Goal: Use online tool/utility: Utilize a website feature to perform a specific function

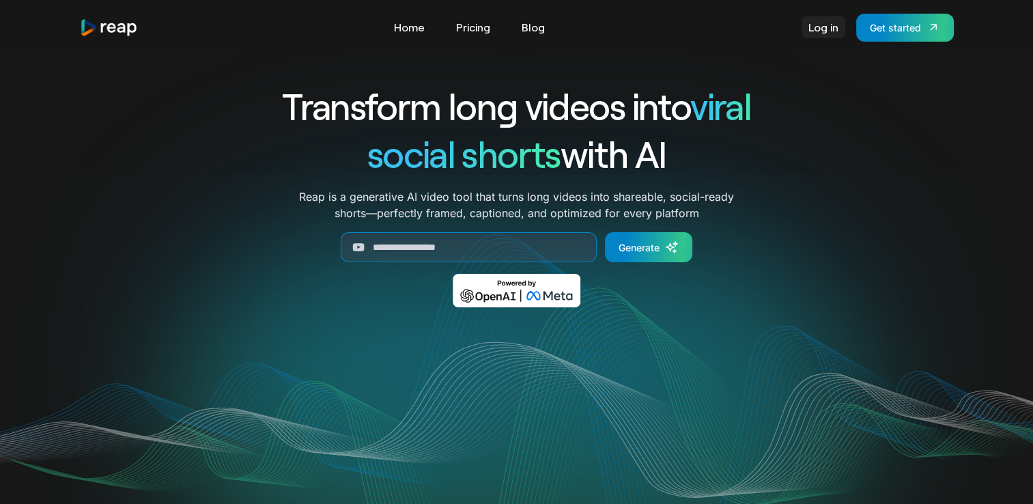
click at [808, 27] on link "Log in" at bounding box center [823, 27] width 44 height 22
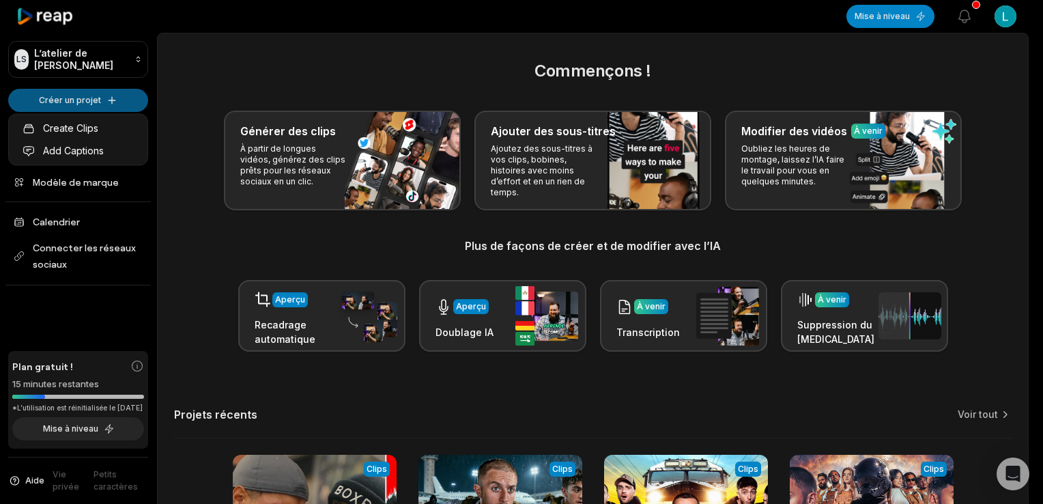
click at [119, 106] on html "LS L’atelier de Lucas Créer un projet Domicile Projets Modèle de marque Calendr…" at bounding box center [521, 252] width 1043 height 504
click at [110, 123] on link "Create Clips" at bounding box center [78, 128] width 133 height 23
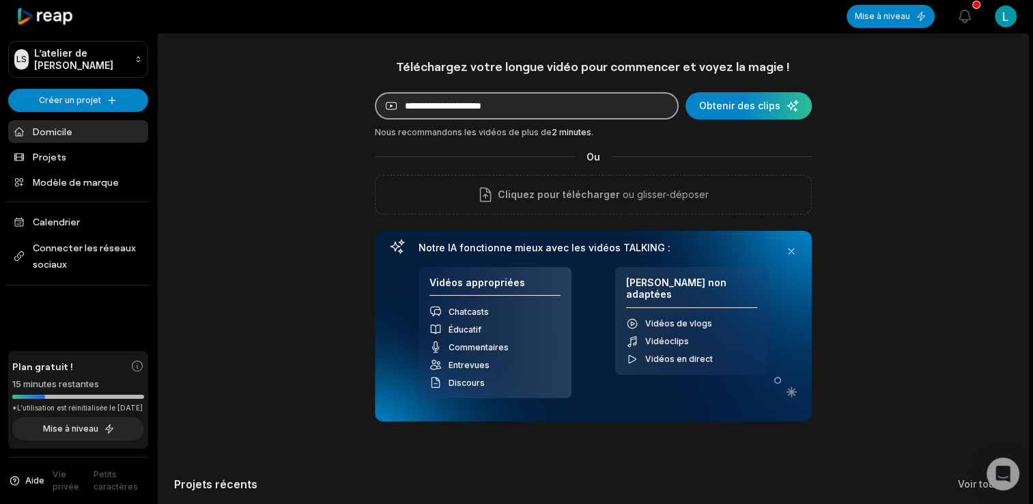
click at [461, 109] on input at bounding box center [527, 105] width 304 height 27
paste input "**********"
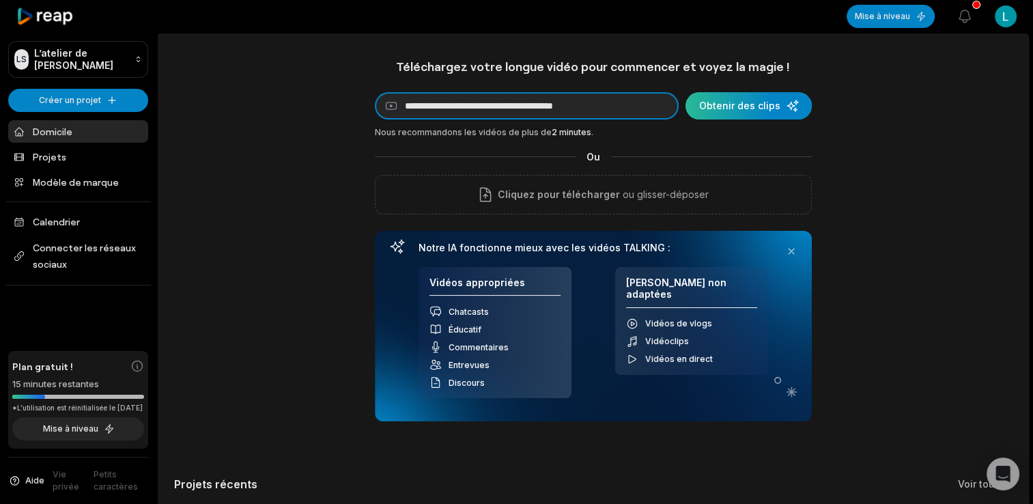
type input "**********"
click at [739, 101] on div "submit" at bounding box center [748, 105] width 126 height 27
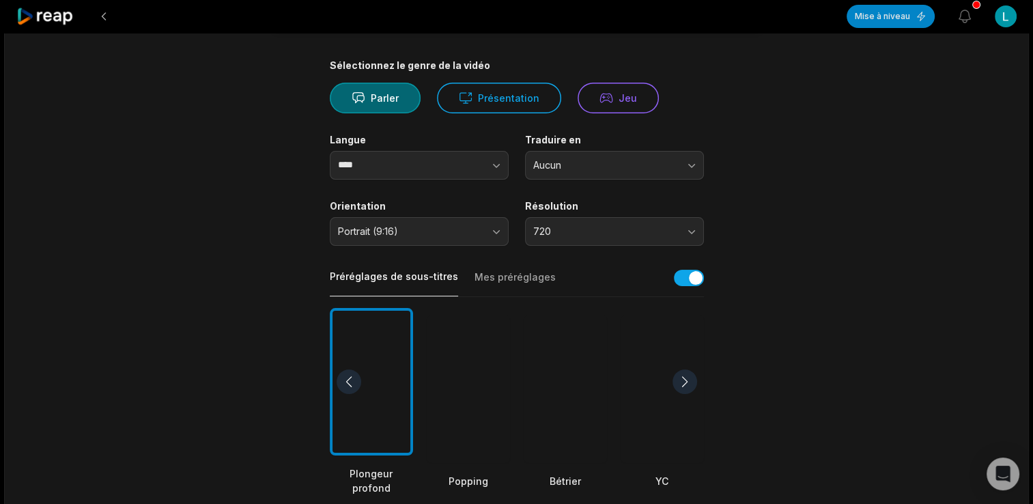
scroll to position [137, 0]
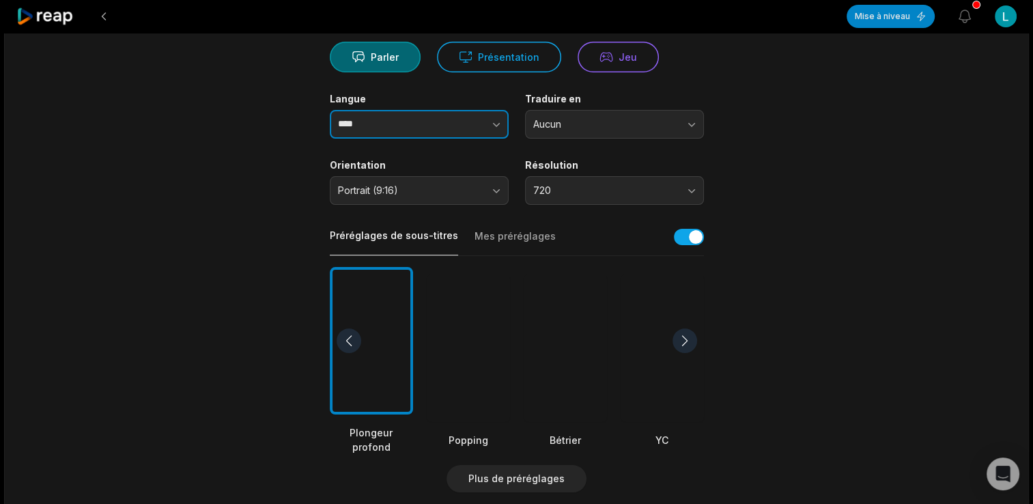
click at [499, 132] on button "button" at bounding box center [469, 124] width 78 height 29
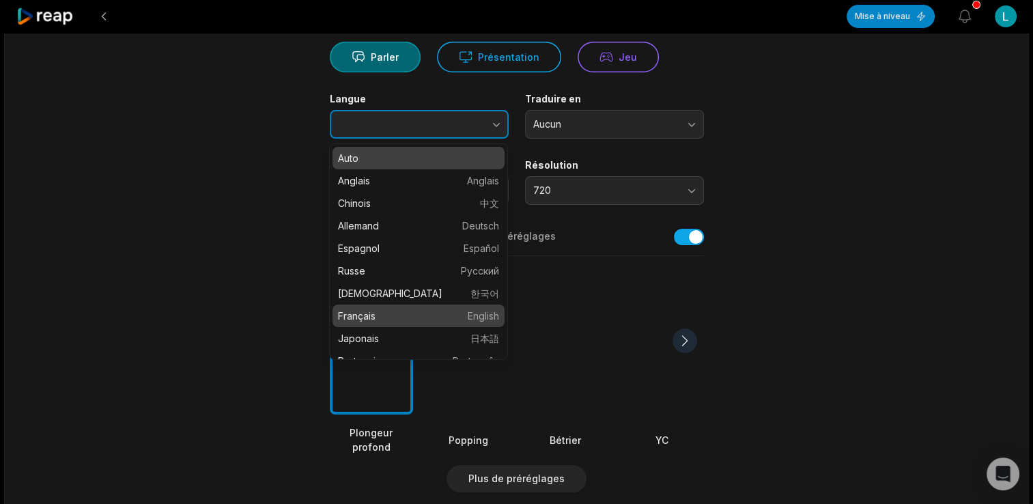
type input "******"
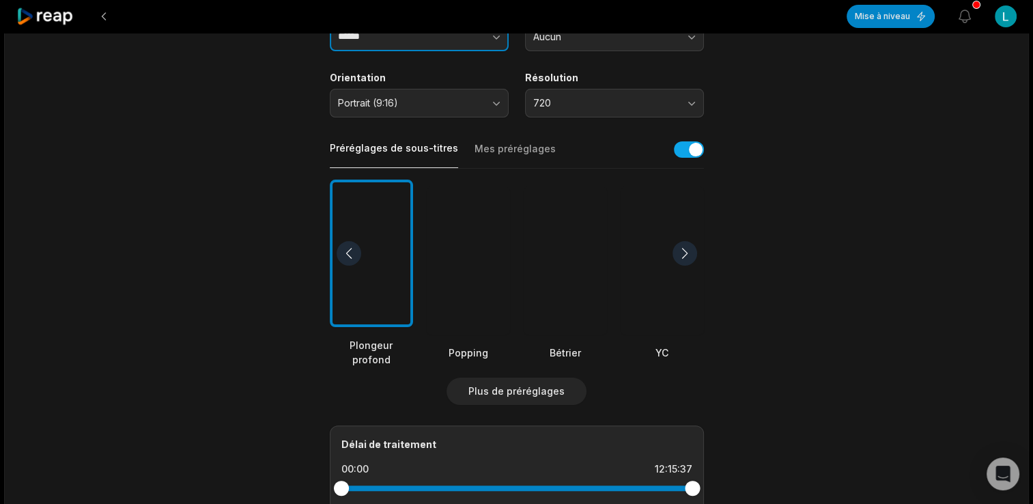
scroll to position [273, 0]
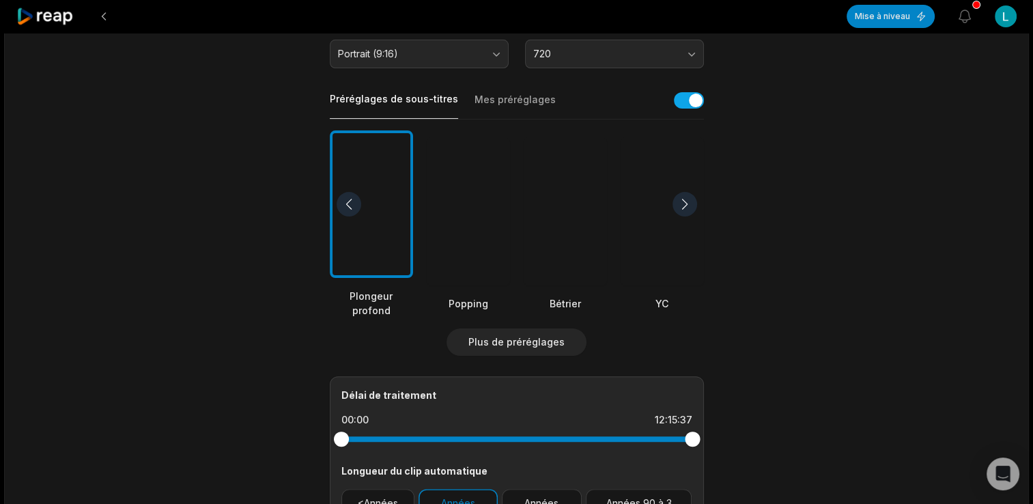
click at [496, 236] on div at bounding box center [468, 211] width 83 height 148
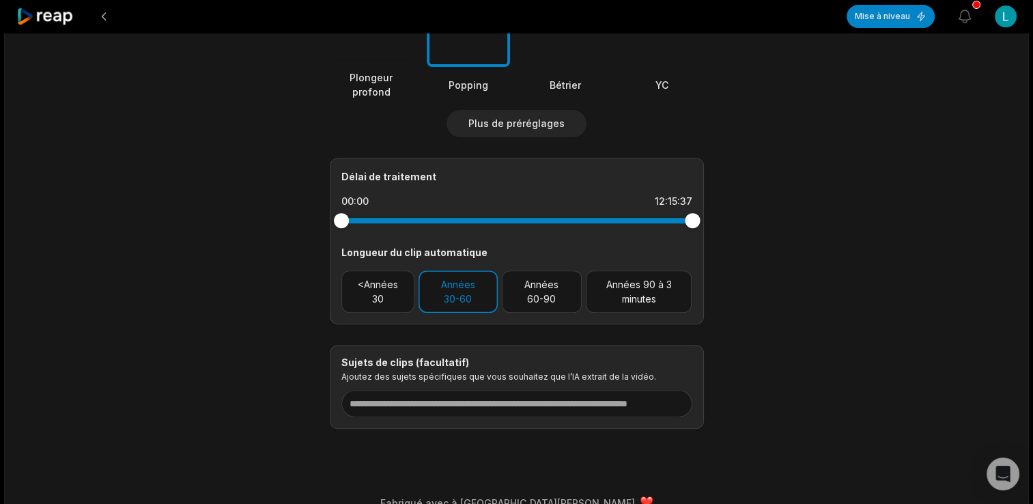
scroll to position [513, 0]
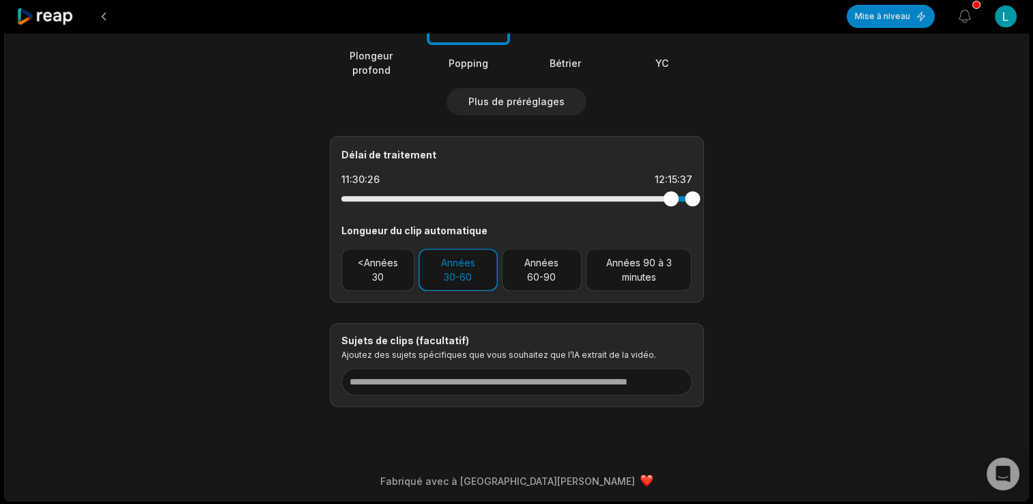
drag, startPoint x: 342, startPoint y: 198, endPoint x: 670, endPoint y: 211, distance: 328.6
click at [670, 211] on div "Délai de traitement 11:30:26 12:15:37 Longueur du clip automatique <Années 30 A…" at bounding box center [517, 219] width 374 height 167
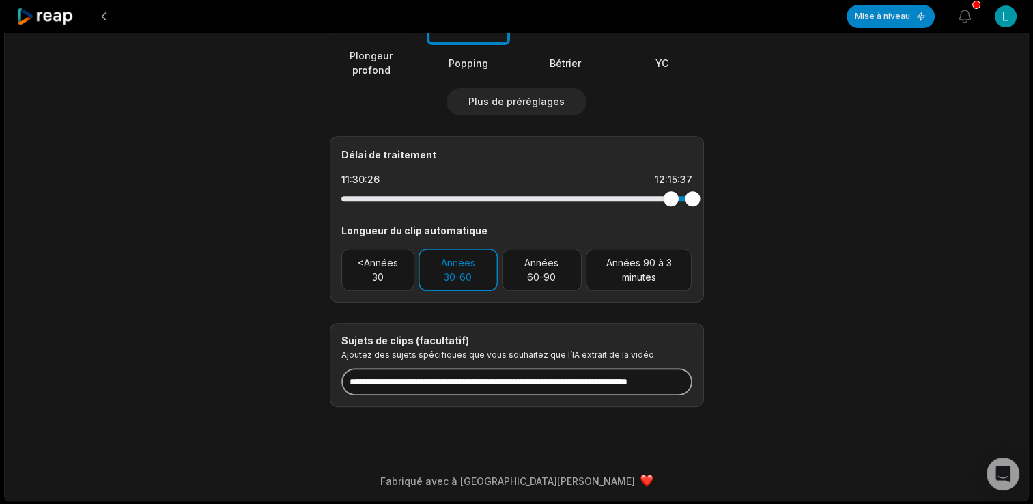
click at [410, 373] on input at bounding box center [516, 381] width 351 height 27
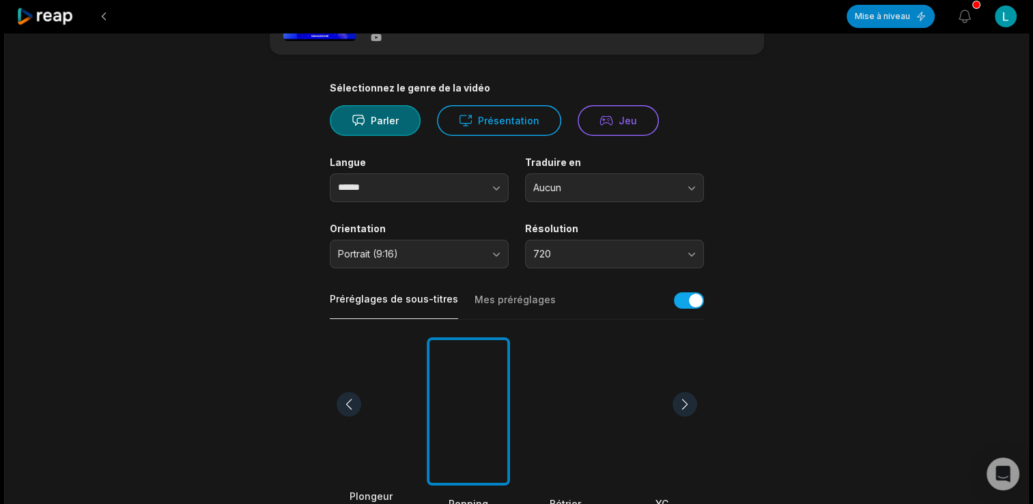
scroll to position [0, 0]
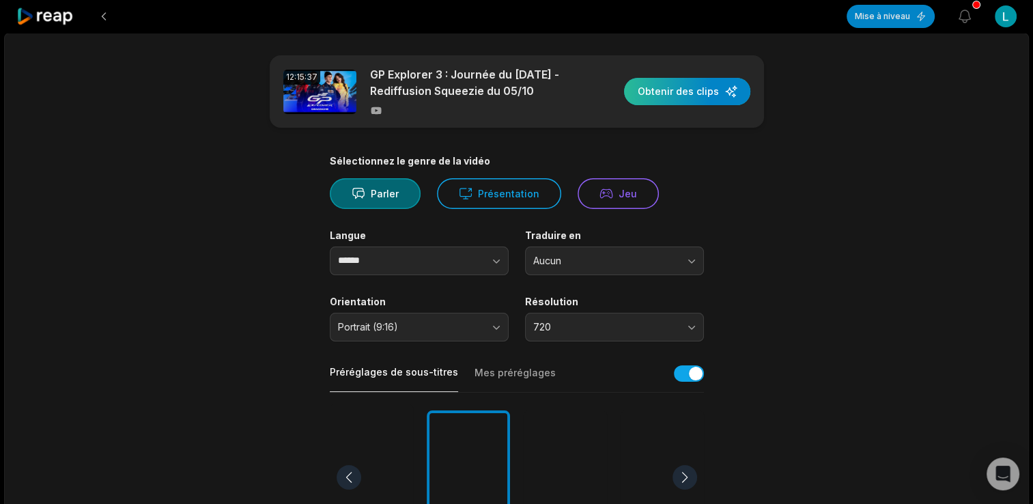
type input "**********"
click at [705, 97] on div "button" at bounding box center [687, 91] width 126 height 27
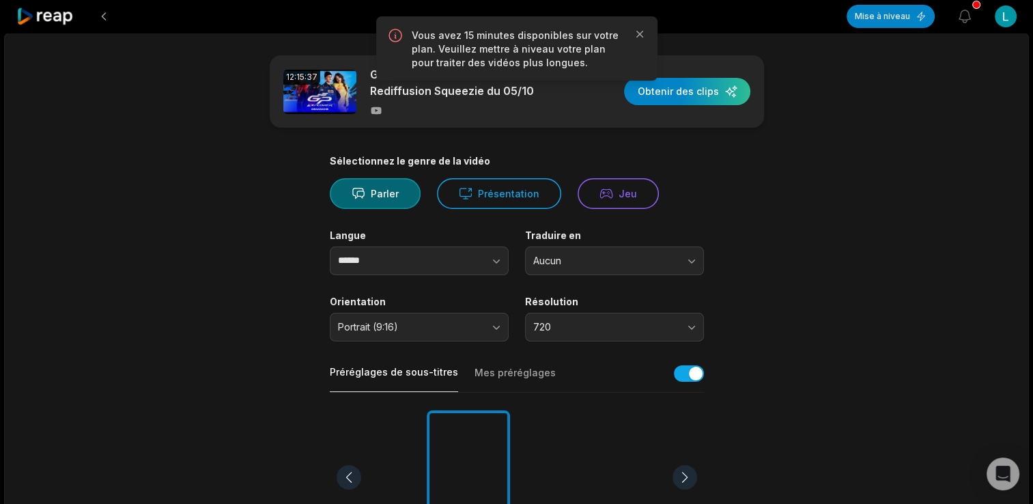
click at [644, 23] on div "Vous avez 15 minutes disponibles sur votre plan. Veuillez mettre à niveau votre…" at bounding box center [516, 48] width 281 height 64
click at [640, 39] on icon "button" at bounding box center [640, 34] width 14 height 14
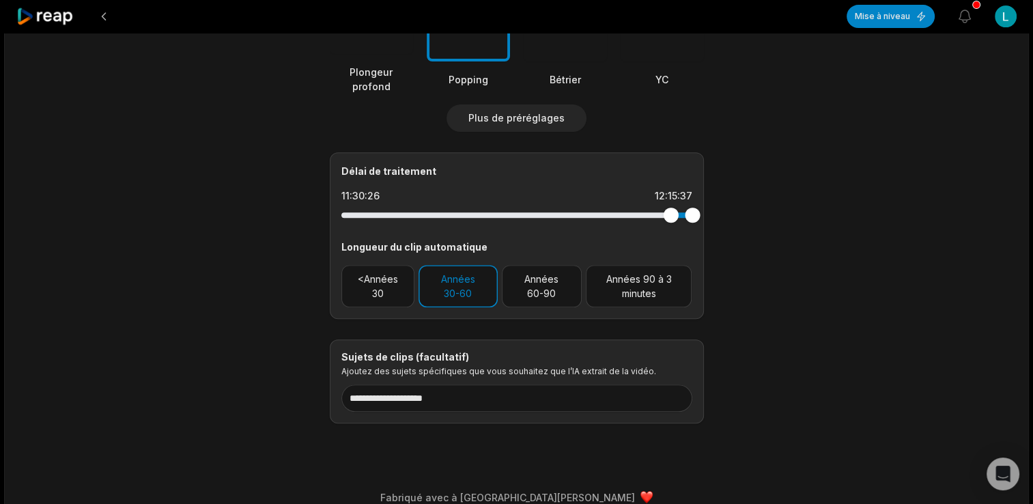
scroll to position [513, 0]
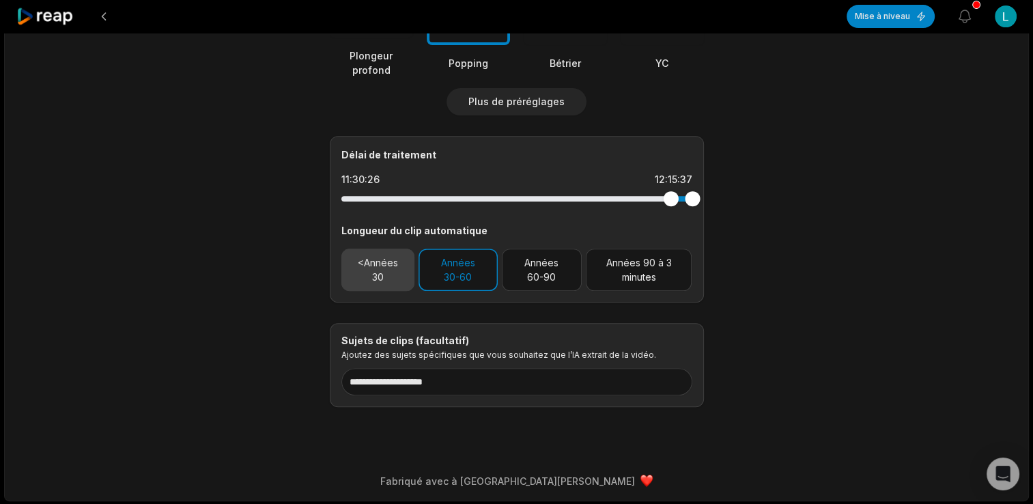
click at [383, 266] on button "<Années 30" at bounding box center [377, 270] width 73 height 42
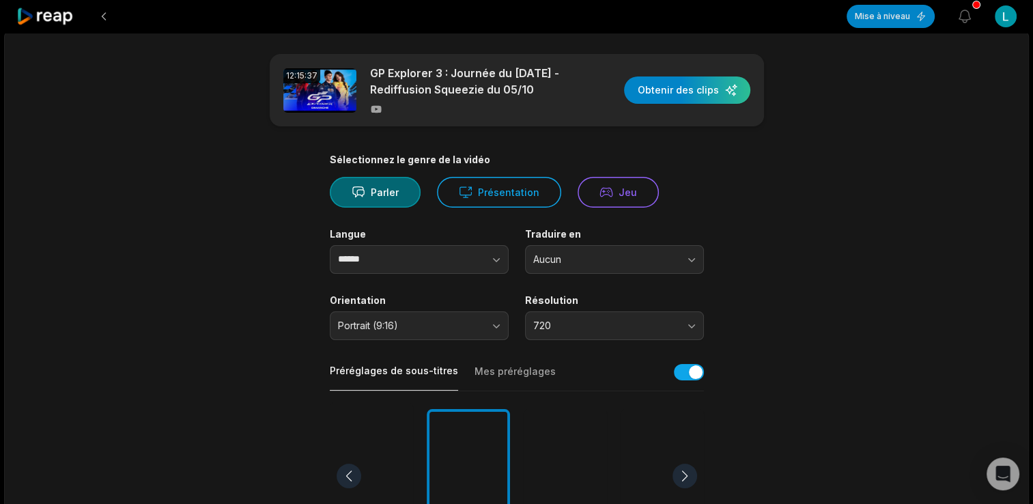
scroll to position [0, 0]
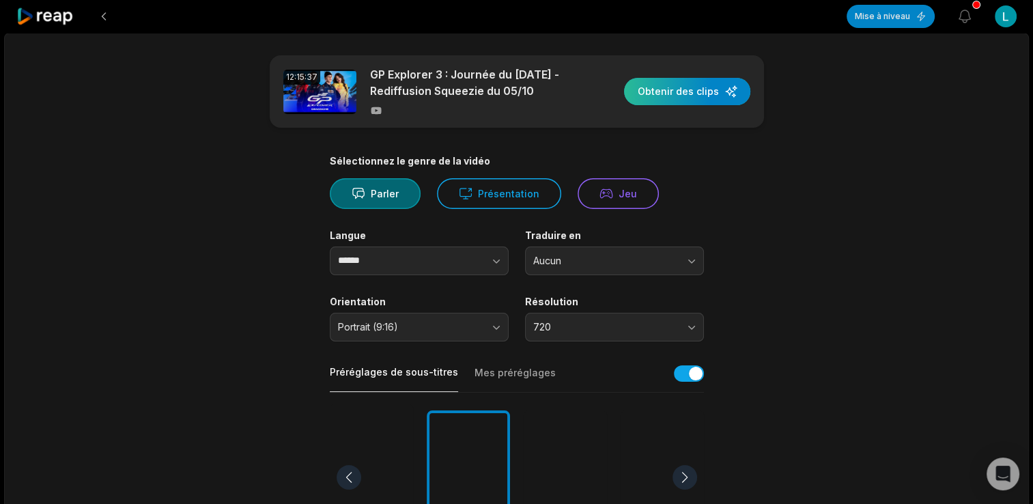
click at [650, 100] on div "button" at bounding box center [687, 91] width 126 height 27
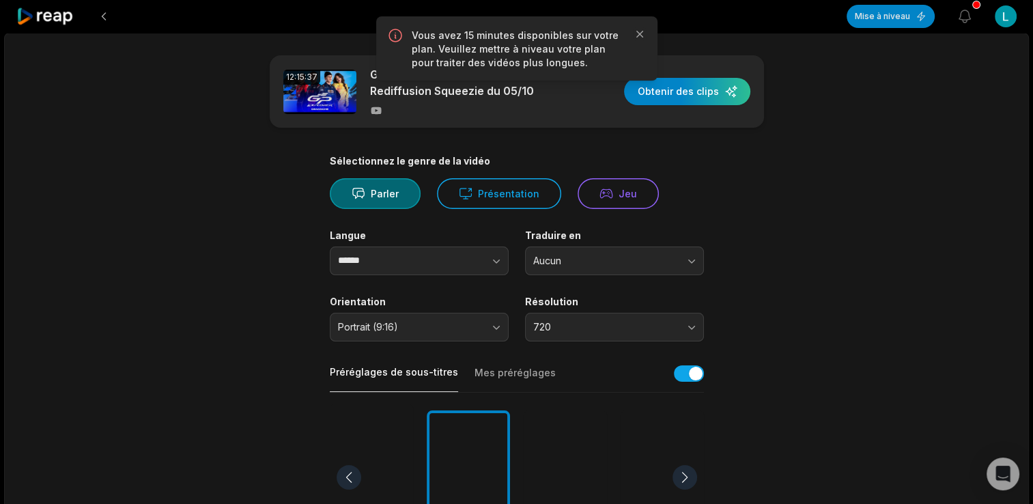
click at [636, 41] on div "Vous avez 15 minutes disponibles sur votre plan. Veuillez mettre à niveau votre…" at bounding box center [516, 48] width 259 height 42
click at [638, 31] on icon "button" at bounding box center [640, 34] width 14 height 14
